Goal: Complete application form

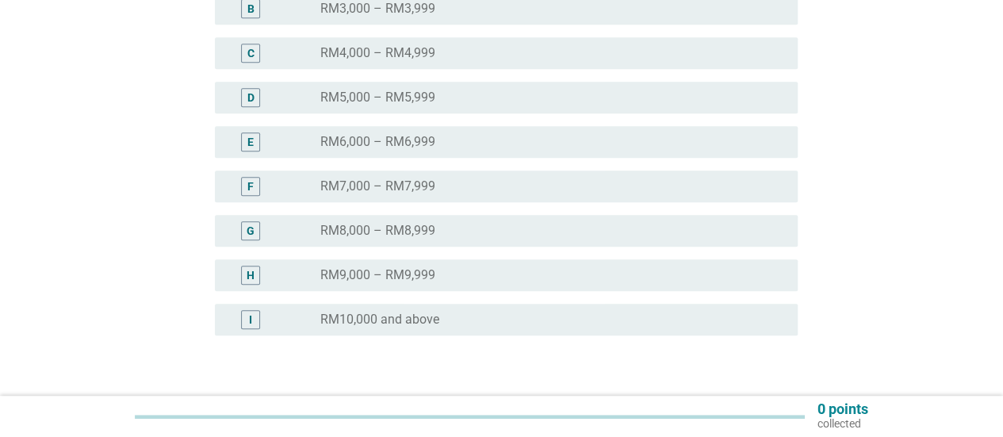
scroll to position [397, 0]
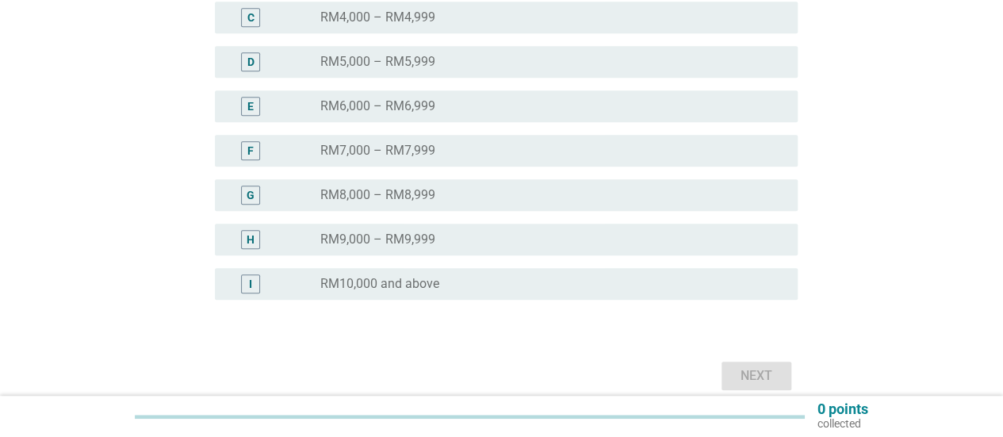
click at [585, 278] on div "radio_button_unchecked RM10,000 and above" at bounding box center [546, 284] width 452 height 16
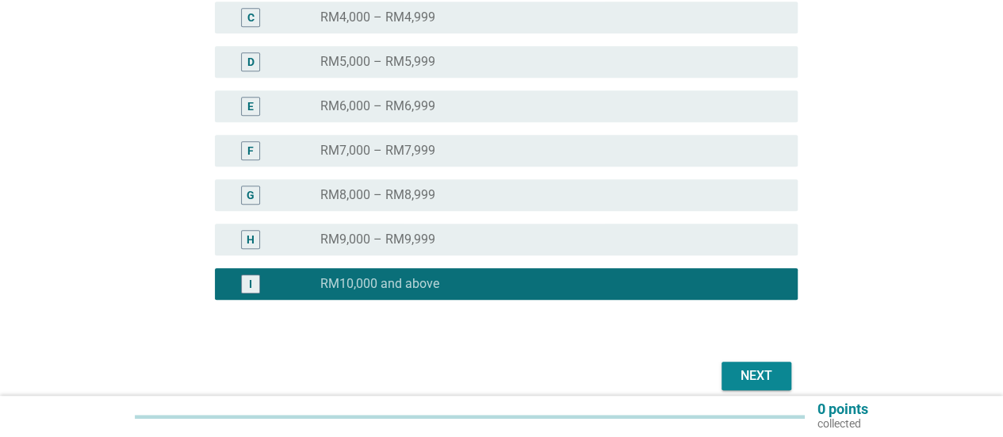
click at [750, 383] on div "Next" at bounding box center [757, 375] width 44 height 19
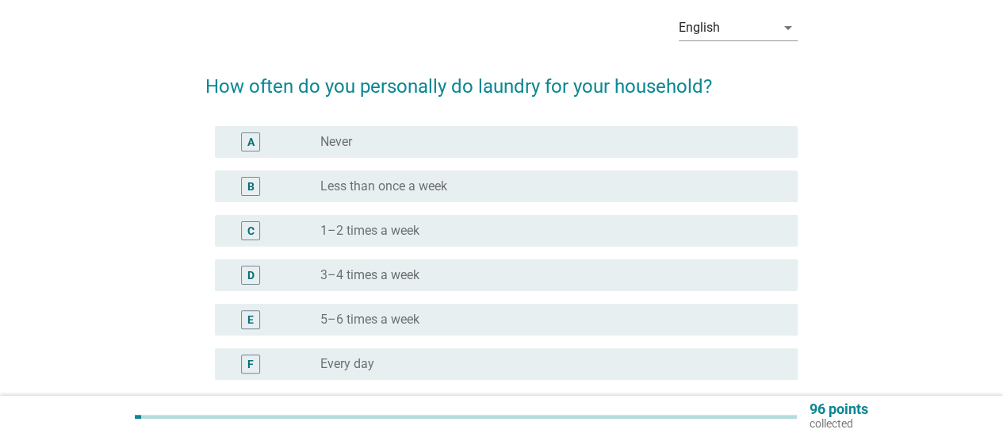
scroll to position [159, 0]
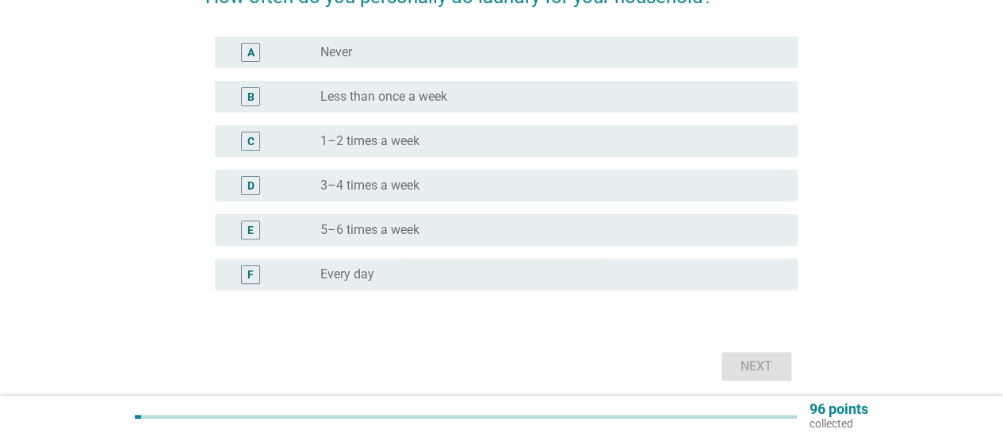
click at [554, 153] on div "C radio_button_unchecked 1–2 times a week" at bounding box center [506, 141] width 583 height 32
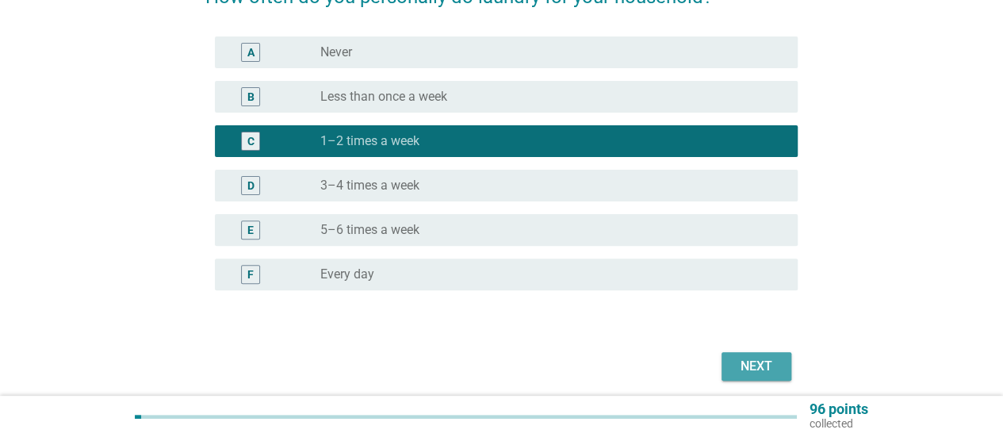
click at [762, 360] on div "Next" at bounding box center [757, 366] width 44 height 19
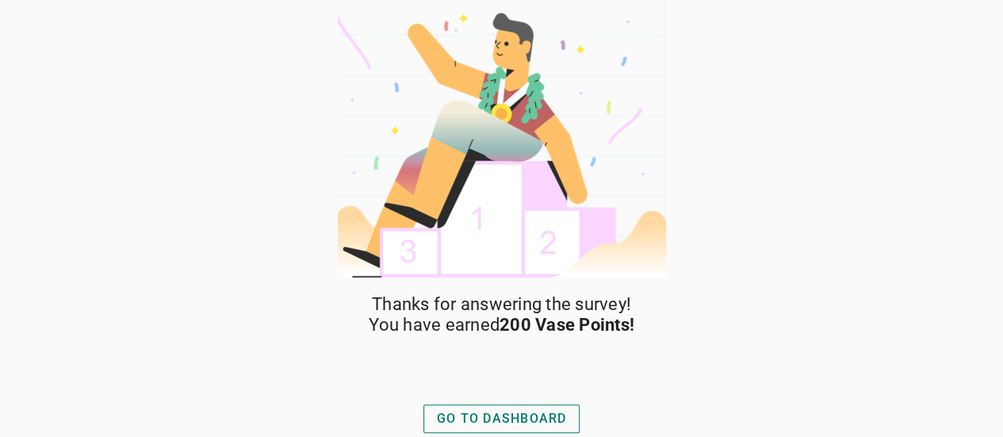
click at [509, 416] on div "GO TO DASHBOARD" at bounding box center [502, 418] width 130 height 19
